Goal: Understand process/instructions

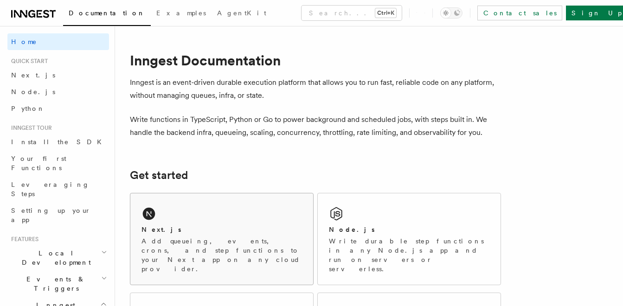
click at [187, 233] on div "Next.js" at bounding box center [222, 230] width 161 height 10
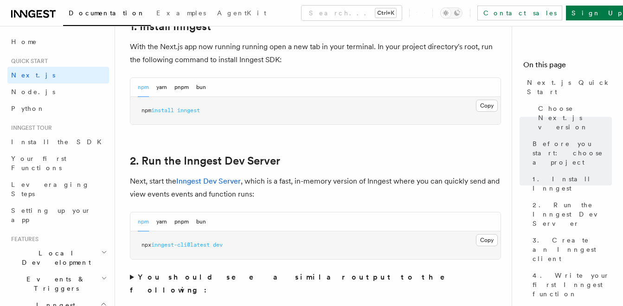
scroll to position [557, 0]
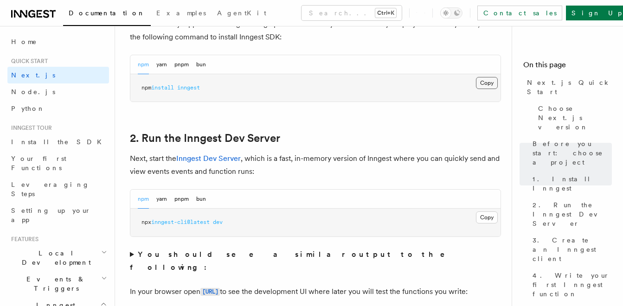
click at [484, 79] on button "Copy Copied" at bounding box center [487, 83] width 22 height 12
click at [491, 217] on button "Copy Copied" at bounding box center [487, 218] width 22 height 12
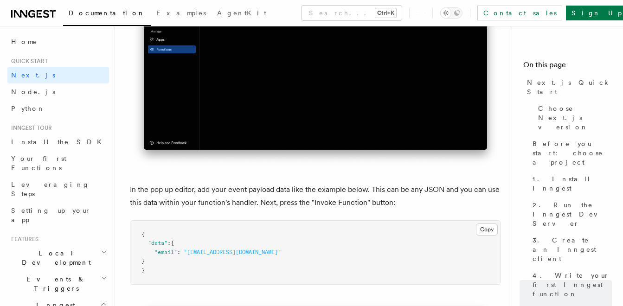
scroll to position [2660, 0]
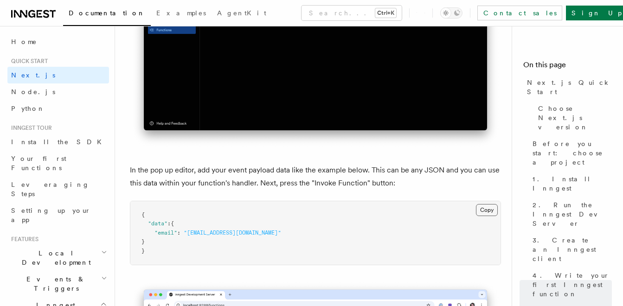
click at [496, 209] on button "Copy Copied" at bounding box center [487, 210] width 22 height 12
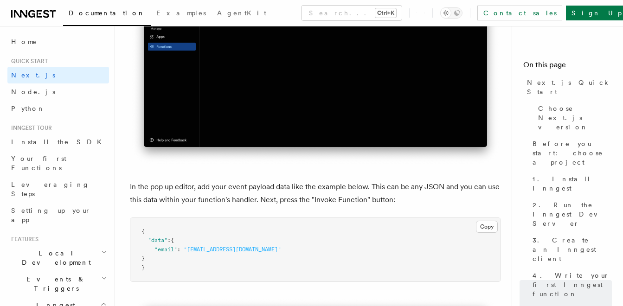
scroll to position [2788, 0]
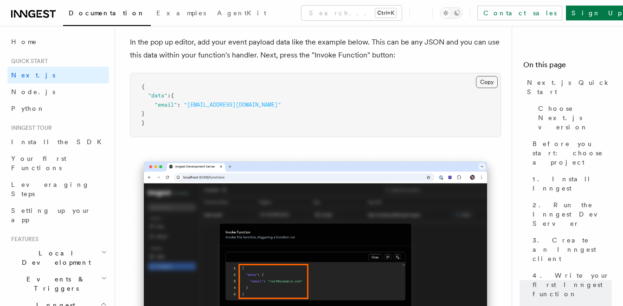
click at [491, 84] on button "Copy Copied" at bounding box center [487, 82] width 22 height 12
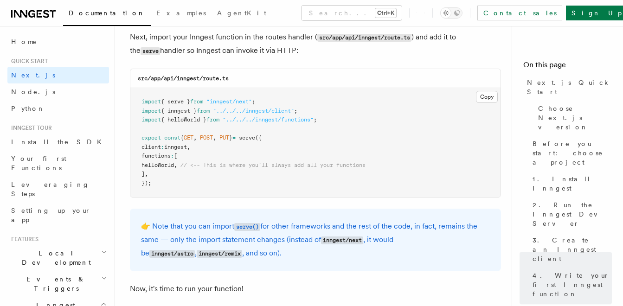
scroll to position [1675, 0]
